Goal: Information Seeking & Learning: Stay updated

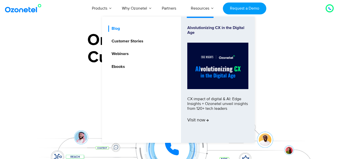
click at [111, 30] on link "Blog" at bounding box center [114, 29] width 12 height 6
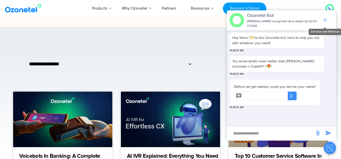
click at [322, 18] on icon "end chat or minimize" at bounding box center [325, 20] width 6 height 6
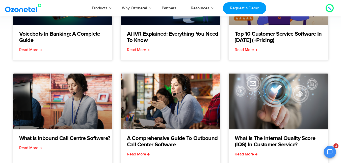
scroll to position [152, 0]
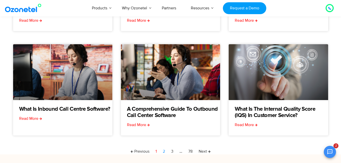
click at [165, 152] on link "Page 2" at bounding box center [164, 151] width 2 height 6
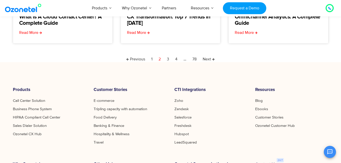
scroll to position [253, 0]
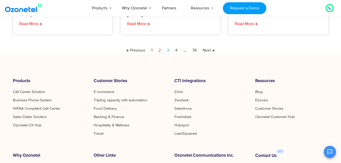
click at [169, 50] on link "Page 3" at bounding box center [168, 50] width 2 height 6
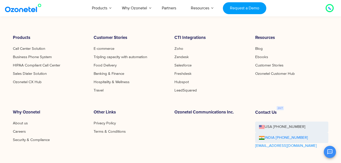
scroll to position [303, 0]
